Goal: Transaction & Acquisition: Purchase product/service

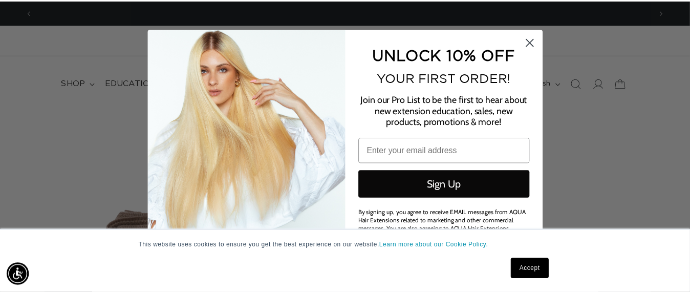
scroll to position [0, 625]
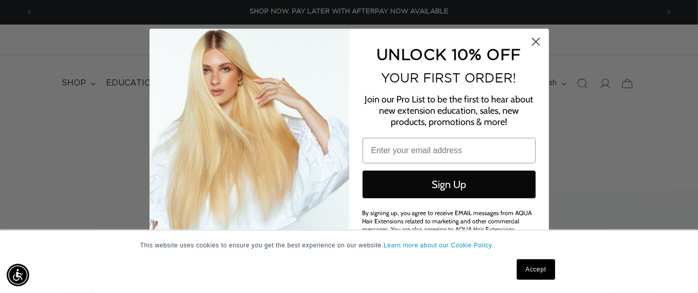
click at [537, 40] on circle "Close dialog" at bounding box center [535, 41] width 17 height 17
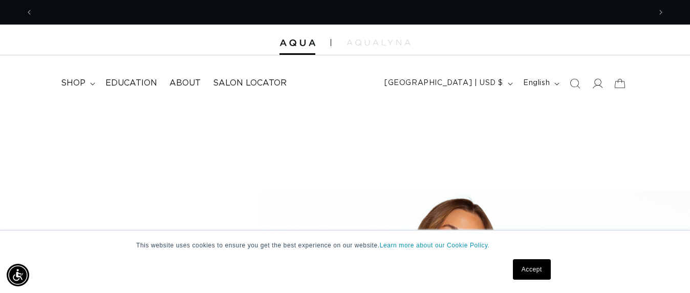
scroll to position [0, 1235]
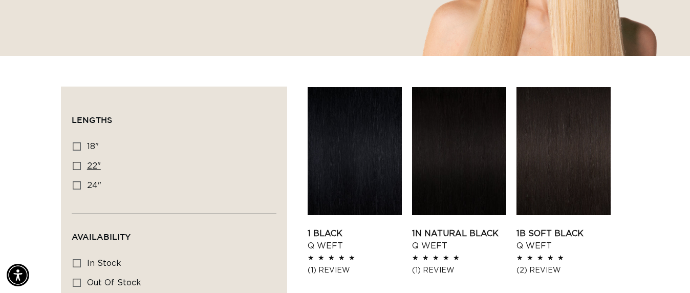
click at [75, 164] on icon at bounding box center [77, 166] width 8 height 8
click at [75, 164] on input "22" 22" (5 products)" at bounding box center [77, 166] width 8 height 8
checkbox input "true"
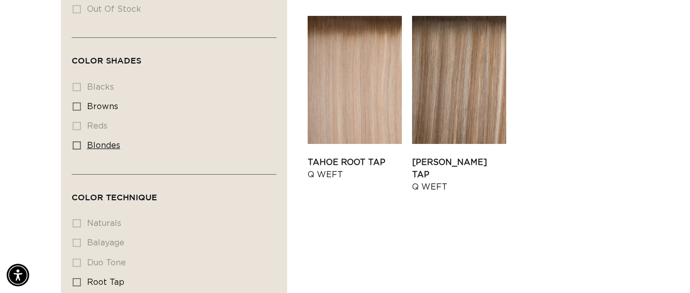
click at [77, 142] on icon at bounding box center [77, 145] width 8 height 8
click at [77, 142] on input "blondes blondes (5 products)" at bounding box center [77, 145] width 8 height 8
checkbox input "true"
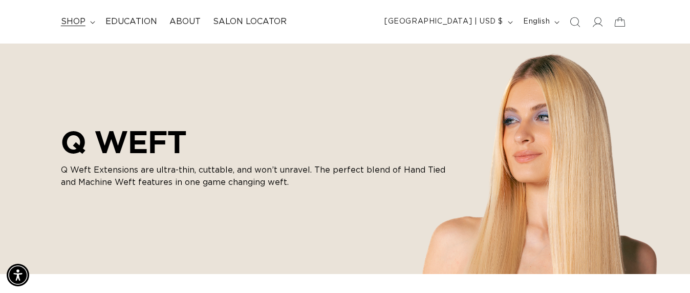
click at [72, 20] on span "shop" at bounding box center [73, 21] width 25 height 11
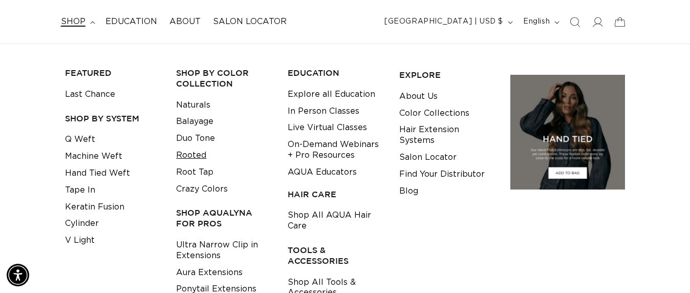
click at [189, 155] on link "Rooted" at bounding box center [191, 155] width 30 height 17
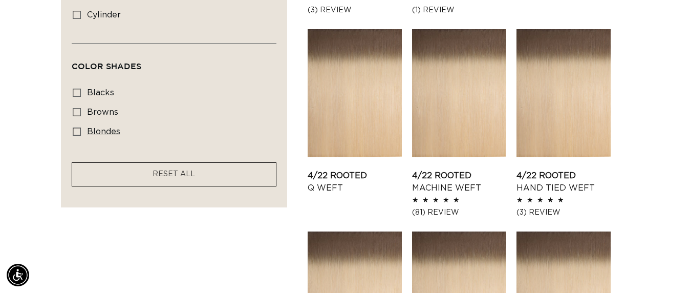
click at [77, 128] on icon at bounding box center [77, 132] width 8 height 8
click at [77, 128] on input "blondes blondes (24 products)" at bounding box center [77, 132] width 8 height 8
checkbox input "true"
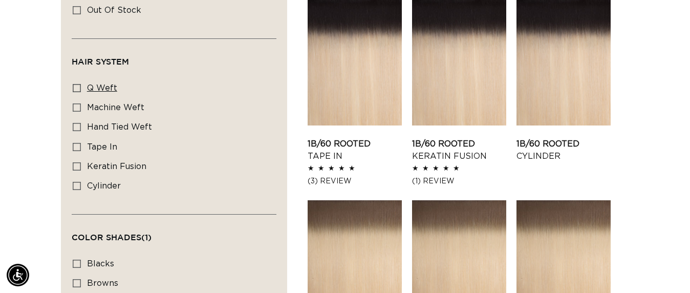
click at [78, 84] on icon at bounding box center [77, 88] width 8 height 8
click at [78, 84] on input "q weft q weft (4 products)" at bounding box center [77, 88] width 8 height 8
checkbox input "true"
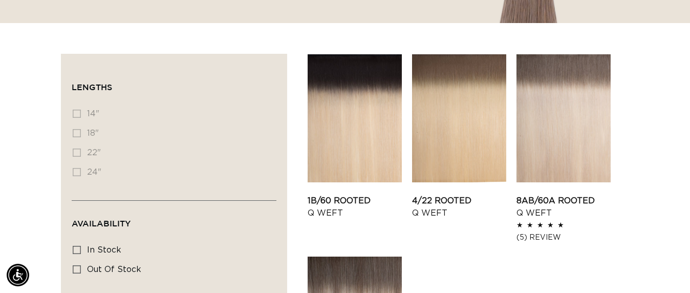
click at [77, 131] on li "18" 18" (0 products)" at bounding box center [171, 133] width 197 height 19
